Goal: Information Seeking & Learning: Check status

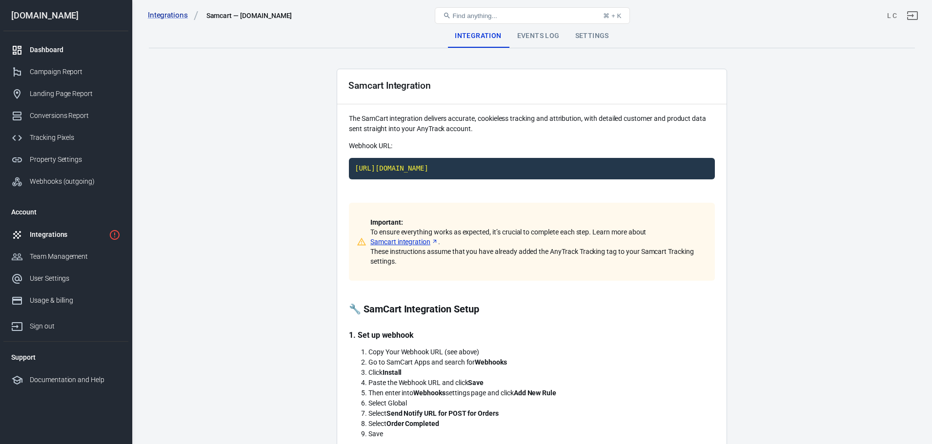
drag, startPoint x: 0, startPoint y: 0, endPoint x: 44, endPoint y: 55, distance: 70.4
click at [44, 55] on div "Dashboard" at bounding box center [75, 50] width 91 height 10
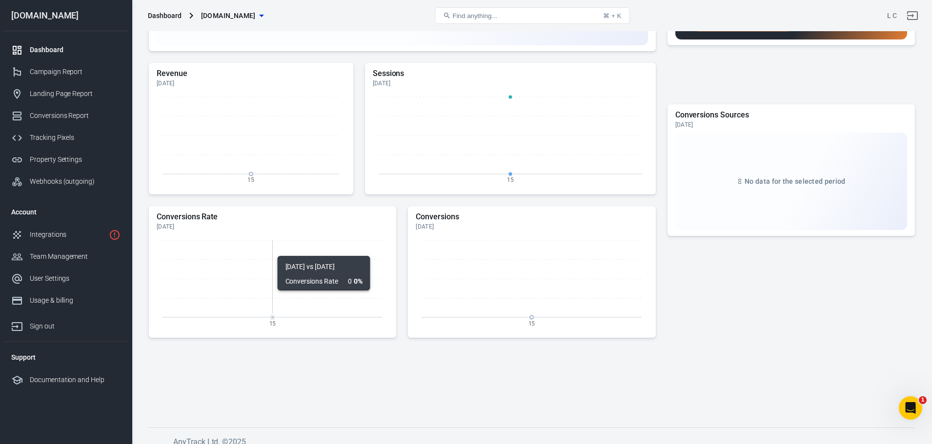
scroll to position [222, 0]
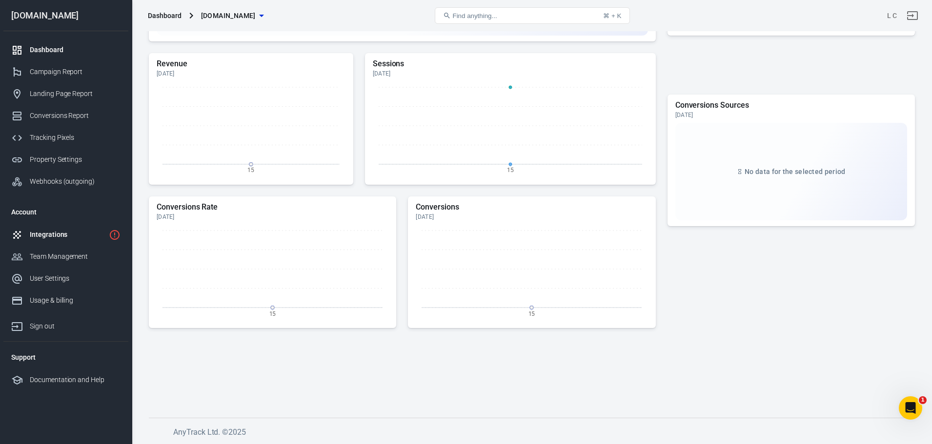
click at [111, 237] on icon "2 networks not verified yet" at bounding box center [115, 235] width 12 height 12
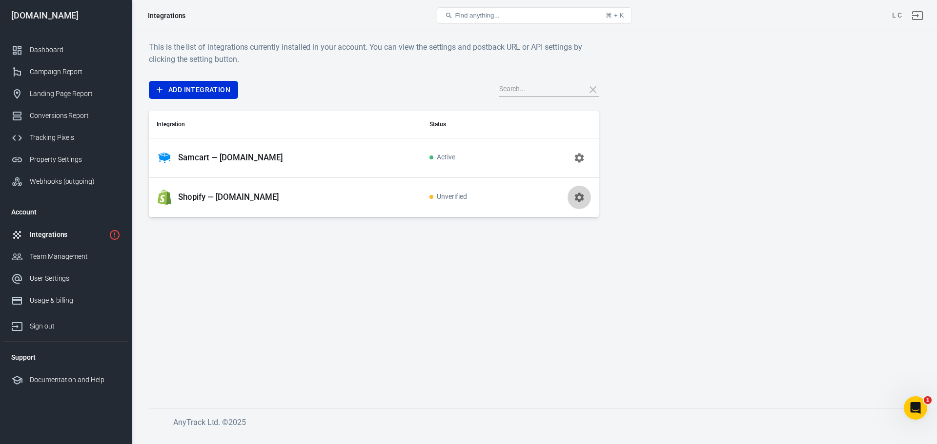
click at [580, 197] on icon "button" at bounding box center [579, 198] width 12 height 12
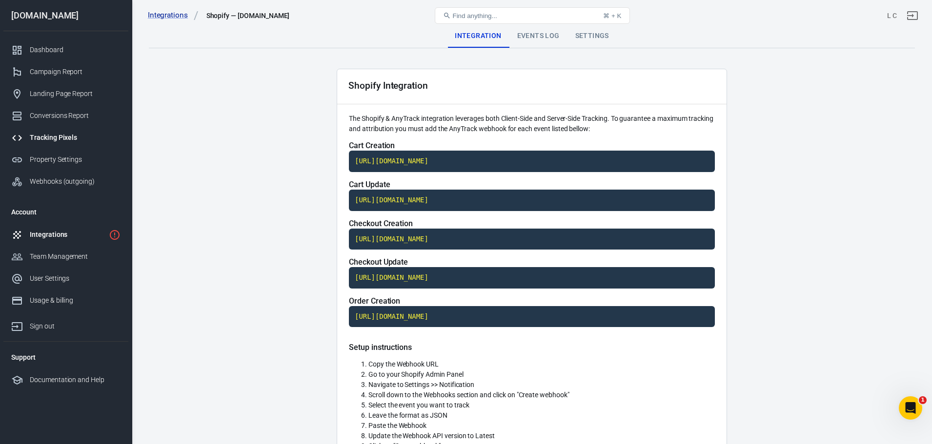
click at [74, 140] on div "Tracking Pixels" at bounding box center [75, 138] width 91 height 10
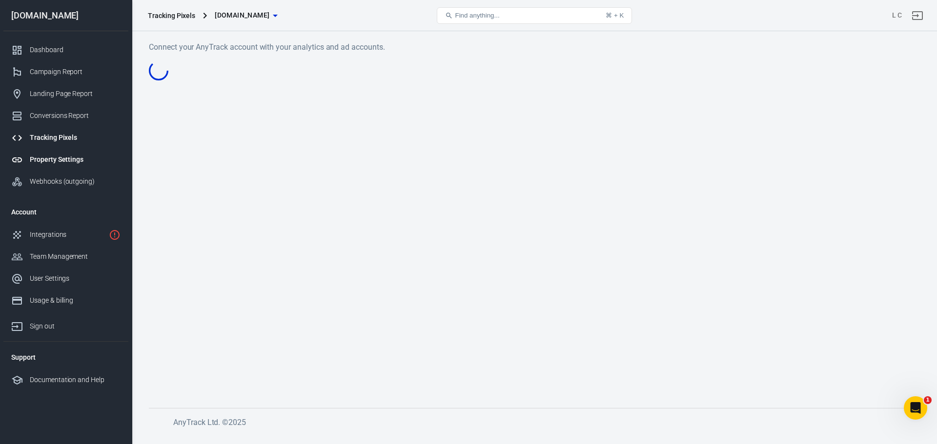
click at [69, 160] on div "Property Settings" at bounding box center [75, 160] width 91 height 10
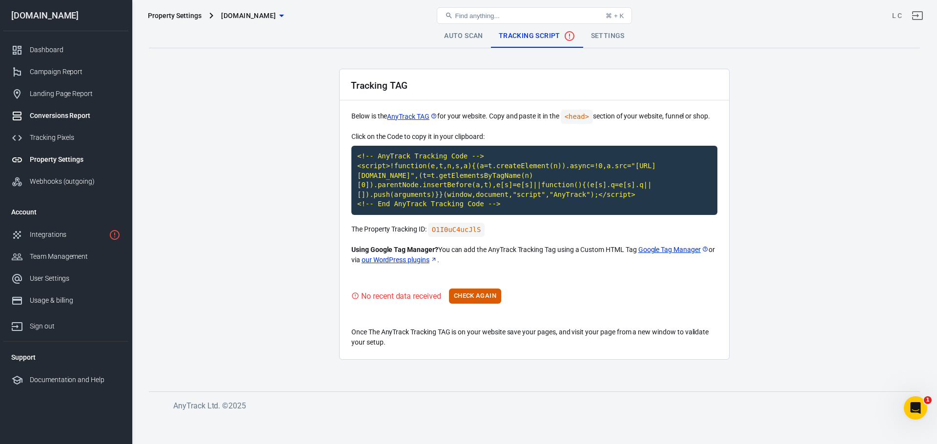
click at [66, 117] on div "Conversions Report" at bounding box center [75, 116] width 91 height 10
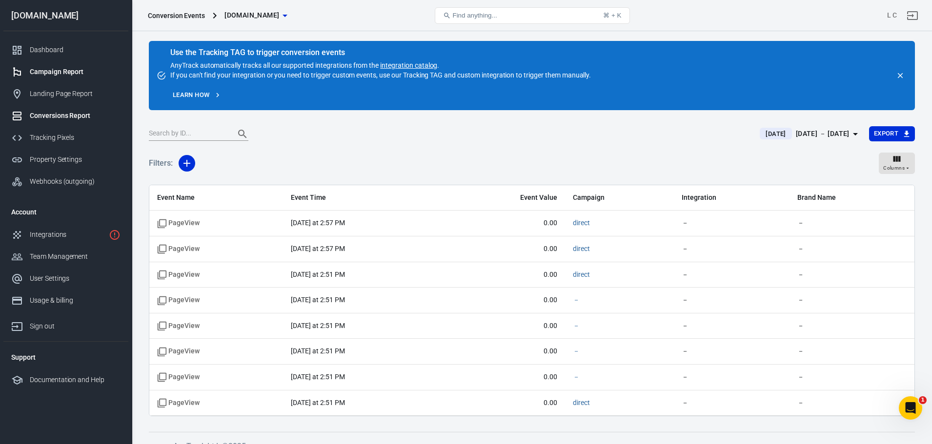
click at [78, 71] on div "Campaign Report" at bounding box center [75, 72] width 91 height 10
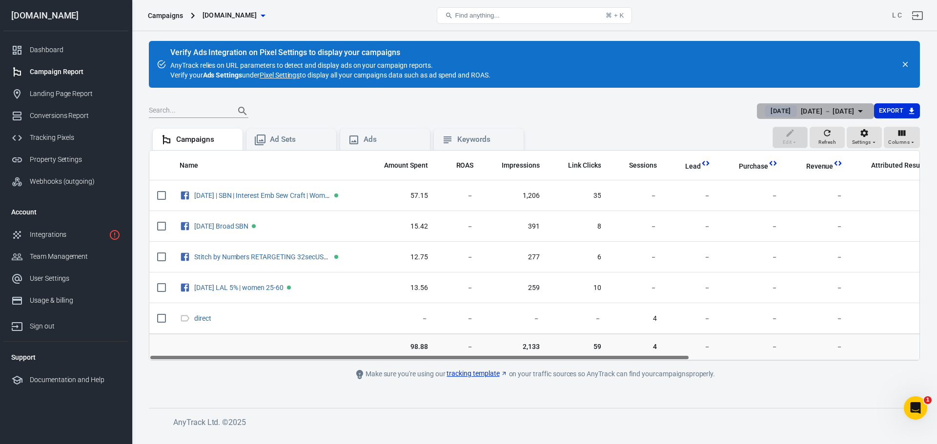
click at [766, 110] on span "[DATE]" at bounding box center [780, 111] width 28 height 10
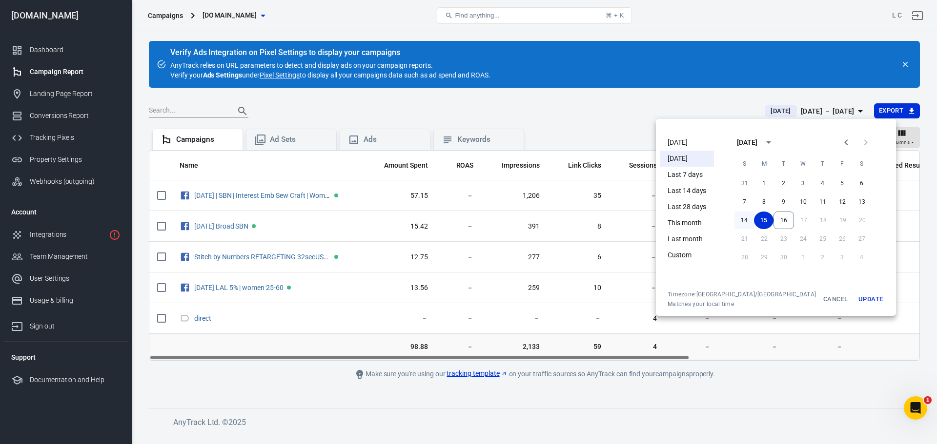
click at [734, 220] on button "14" at bounding box center [744, 221] width 20 height 18
click at [855, 297] on button "Update" at bounding box center [870, 300] width 31 height 18
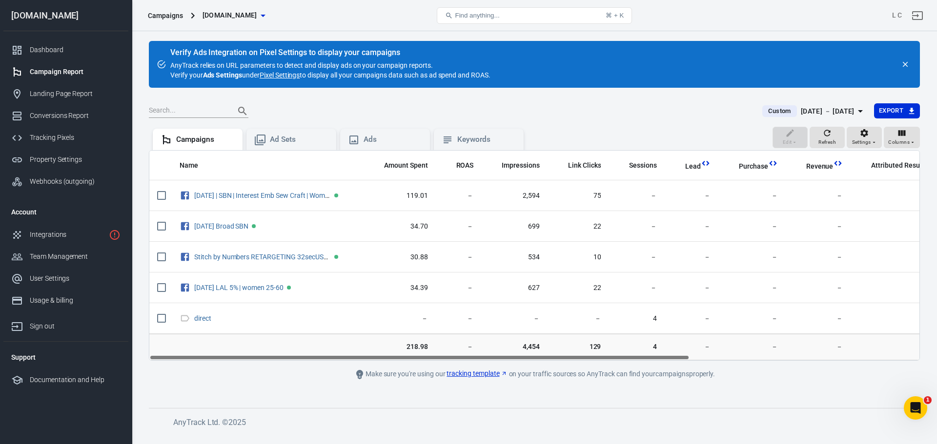
click at [800, 111] on div "[DATE] － [DATE]" at bounding box center [827, 111] width 54 height 12
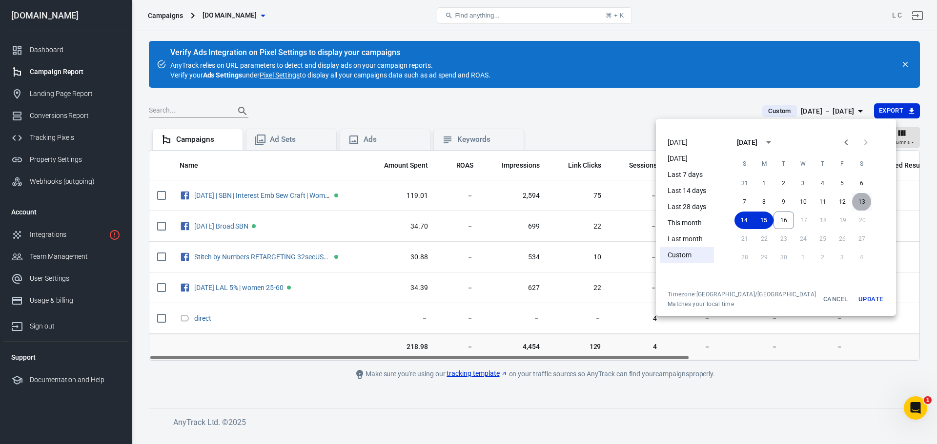
click at [852, 200] on button "13" at bounding box center [862, 202] width 20 height 18
click at [855, 300] on button "Update" at bounding box center [870, 300] width 31 height 18
